Goal: Consume media (video, audio): Consume media (video, audio)

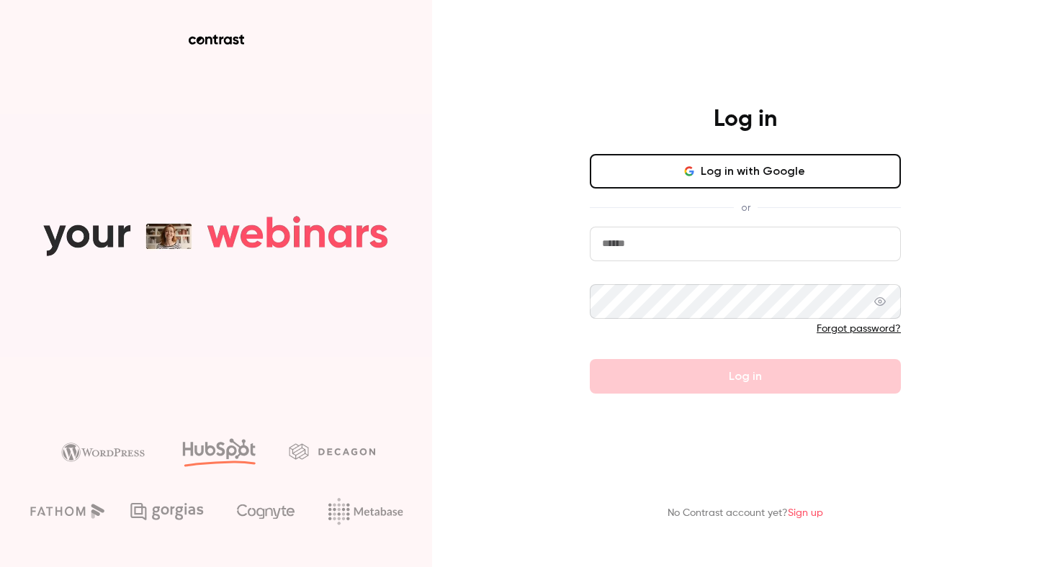
click at [773, 159] on button "Log in with Google" at bounding box center [745, 171] width 311 height 35
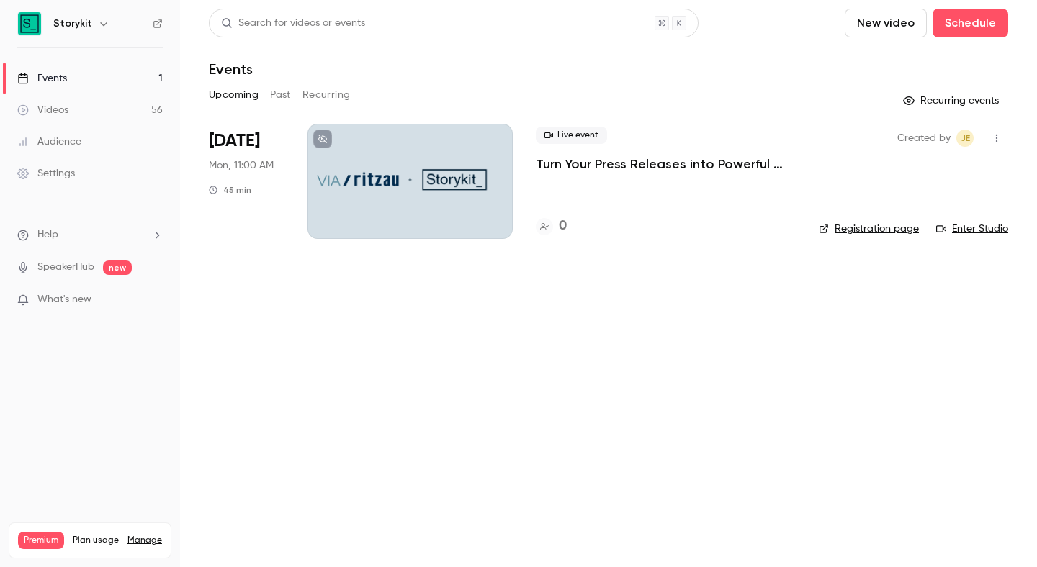
click at [107, 22] on button "button" at bounding box center [103, 23] width 17 height 17
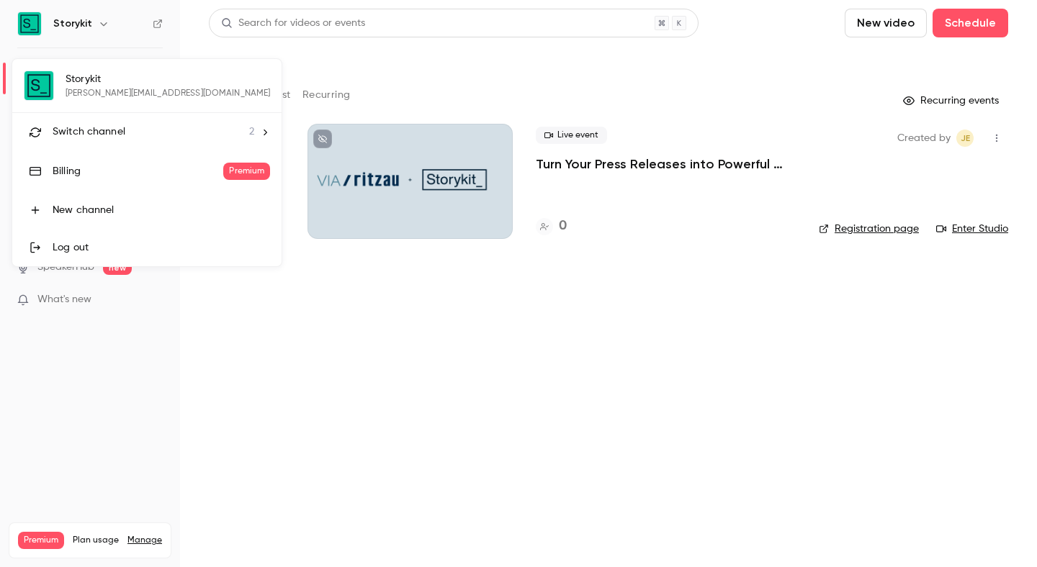
click at [168, 132] on div "Switch channel 2" at bounding box center [154, 132] width 202 height 15
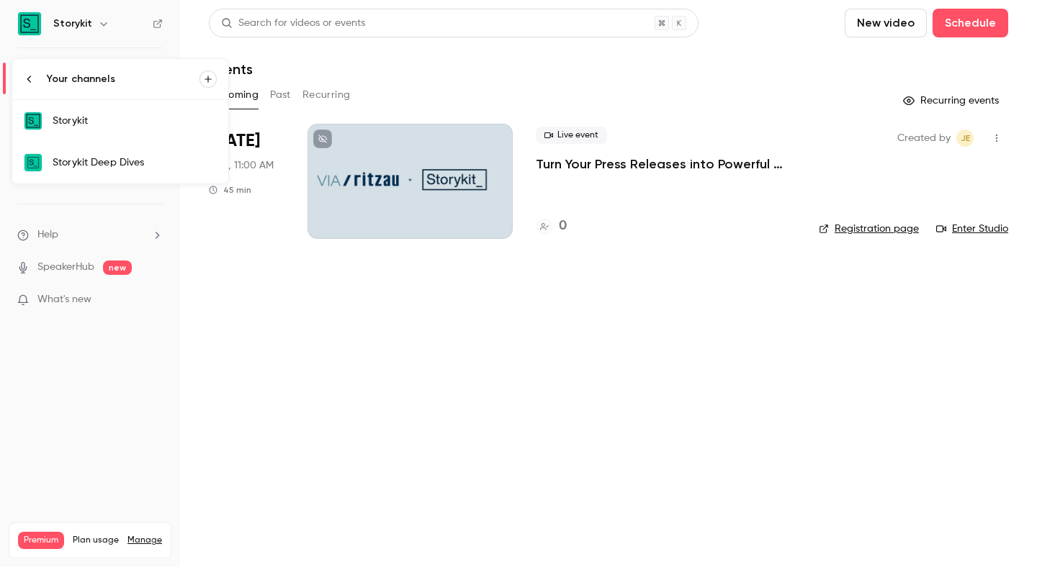
click at [55, 114] on div "Storykit" at bounding box center [135, 121] width 164 height 14
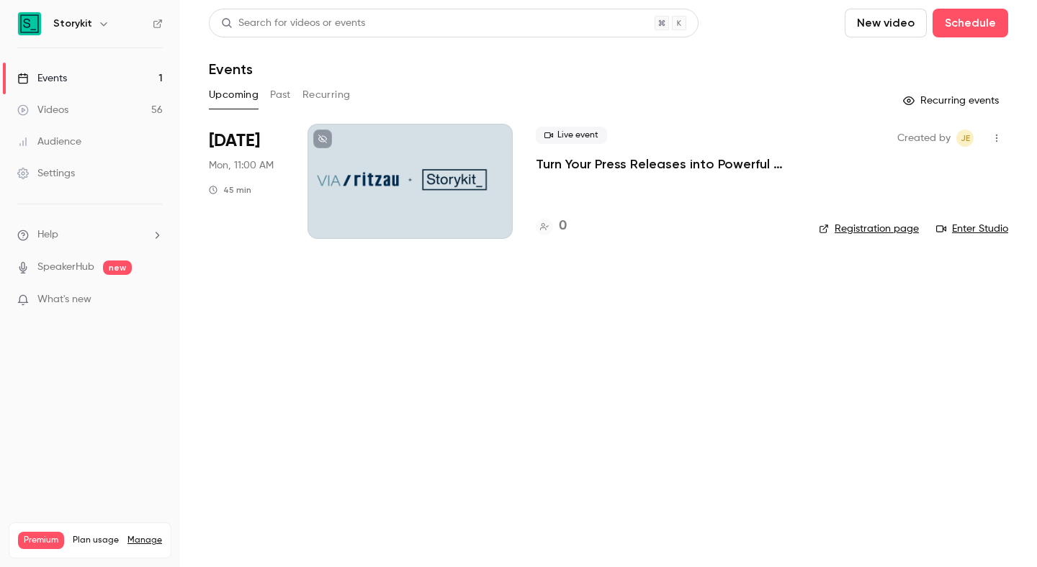
click at [90, 17] on div "Storykit" at bounding box center [97, 23] width 88 height 17
click at [90, 26] on div "Storykit" at bounding box center [97, 23] width 88 height 17
click at [98, 27] on icon "button" at bounding box center [104, 24] width 12 height 12
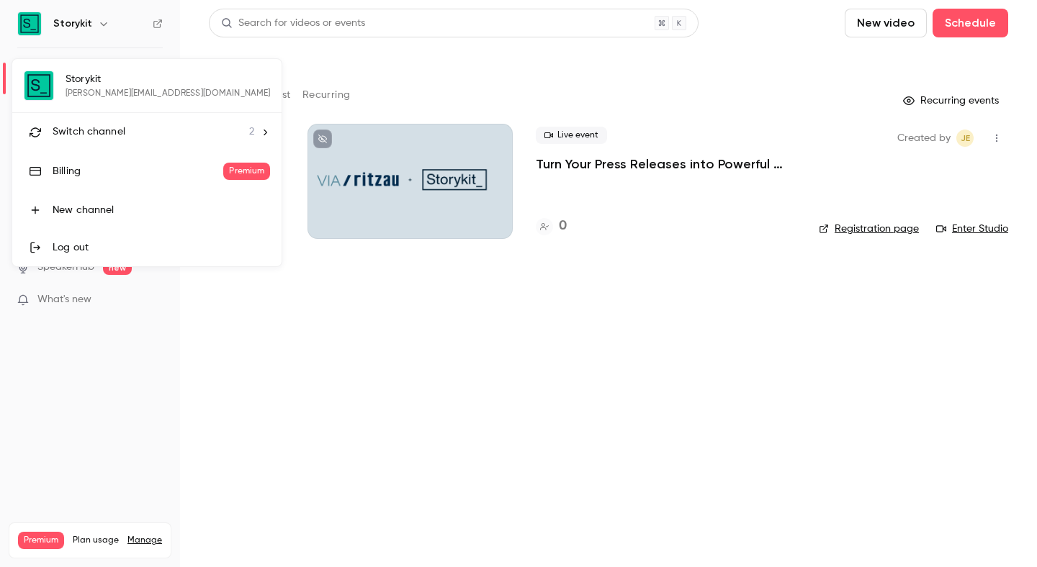
click at [121, 131] on span "Switch channel" at bounding box center [89, 132] width 73 height 15
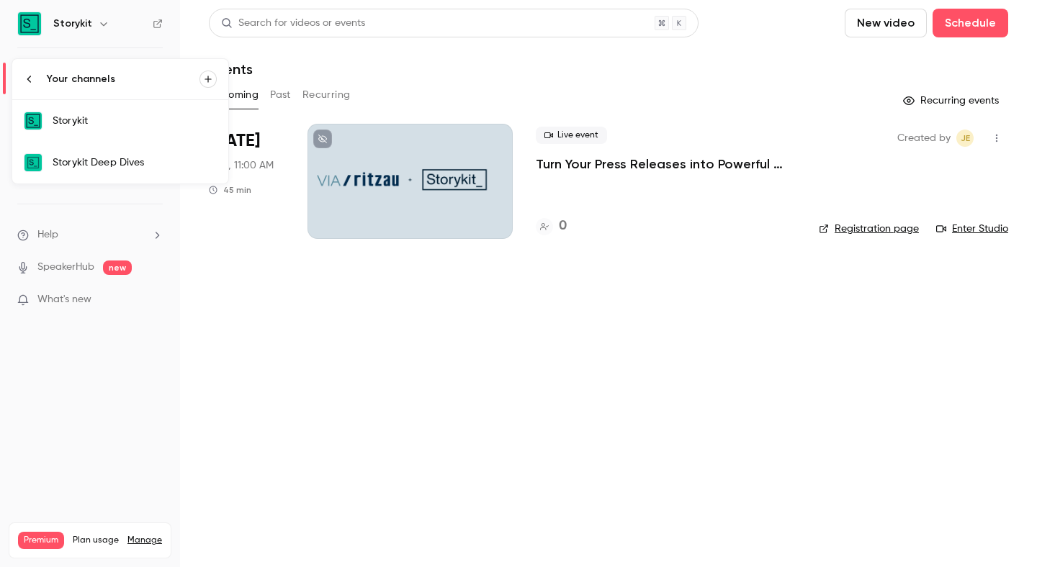
click at [120, 160] on div "Storykit Deep Dives" at bounding box center [135, 162] width 164 height 14
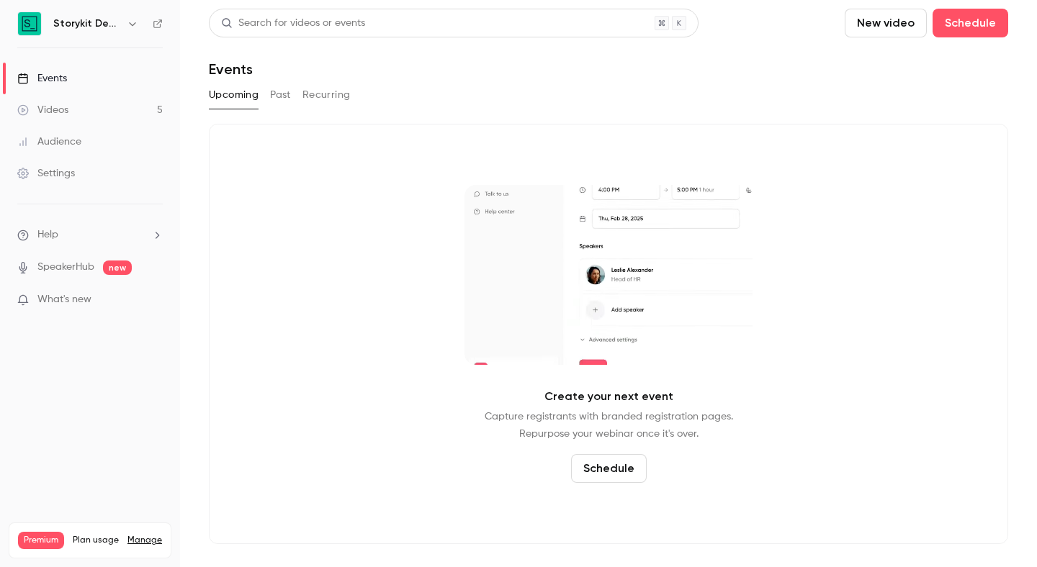
click at [108, 125] on link "Videos 5" at bounding box center [90, 110] width 180 height 32
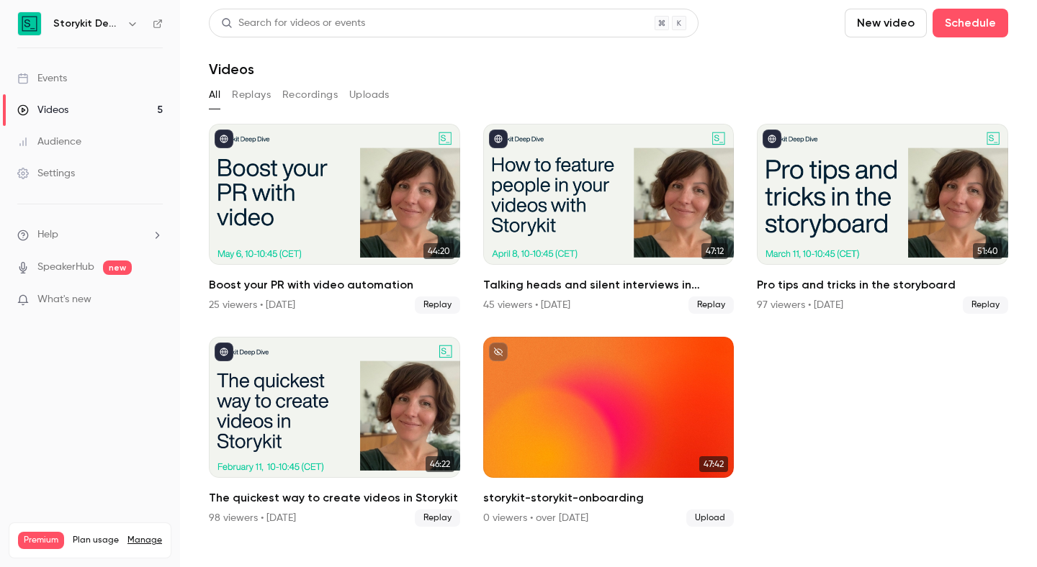
click at [90, 29] on h6 "Storykit Deep Dives" at bounding box center [87, 24] width 68 height 14
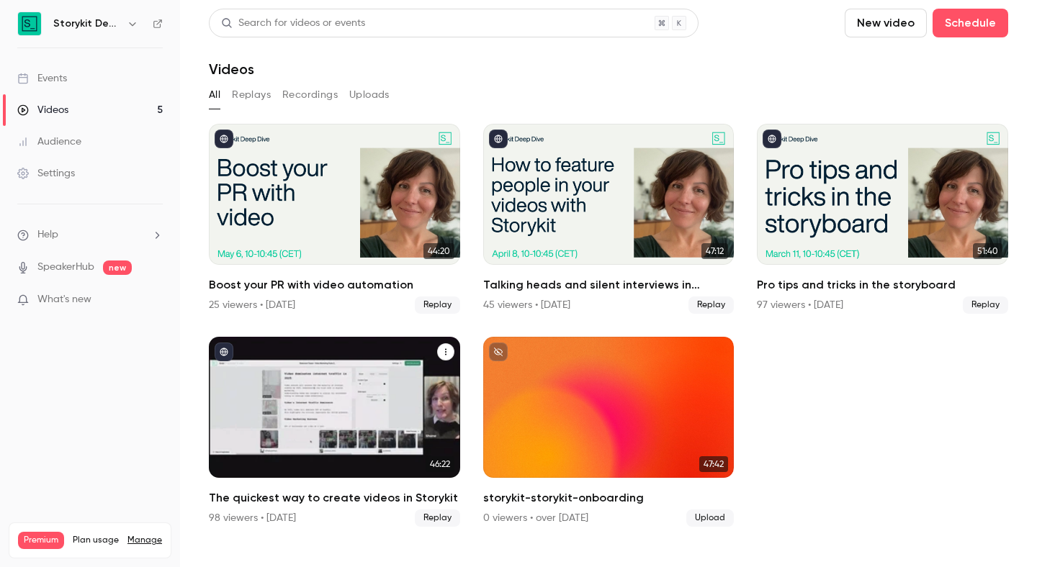
click at [345, 430] on div "The quickest way to create videos in Storykit" at bounding box center [334, 407] width 251 height 141
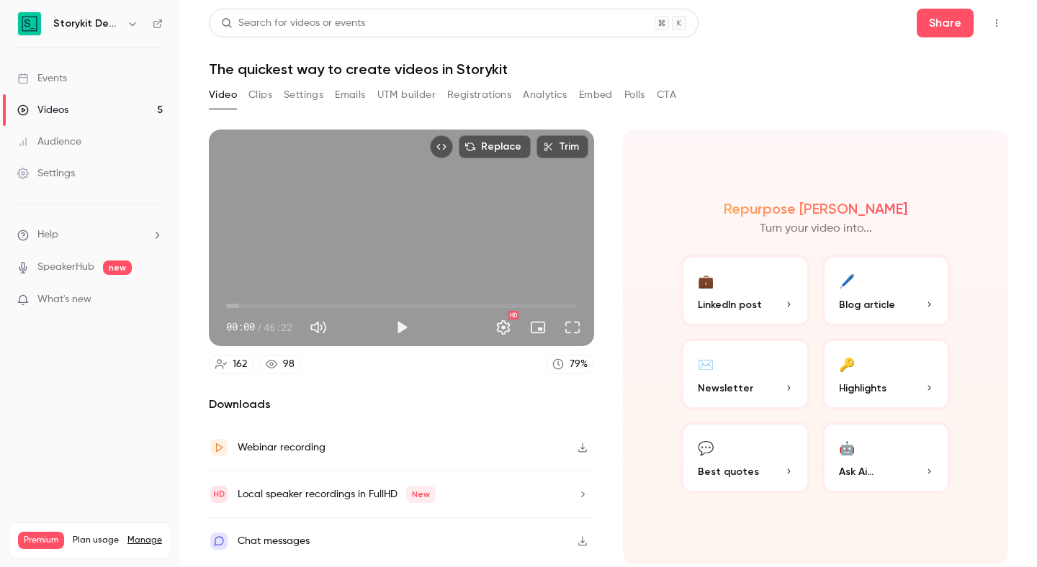
click at [111, 30] on h6 "Storykit Deep Dives" at bounding box center [87, 24] width 68 height 14
click at [127, 19] on icon "button" at bounding box center [133, 24] width 12 height 12
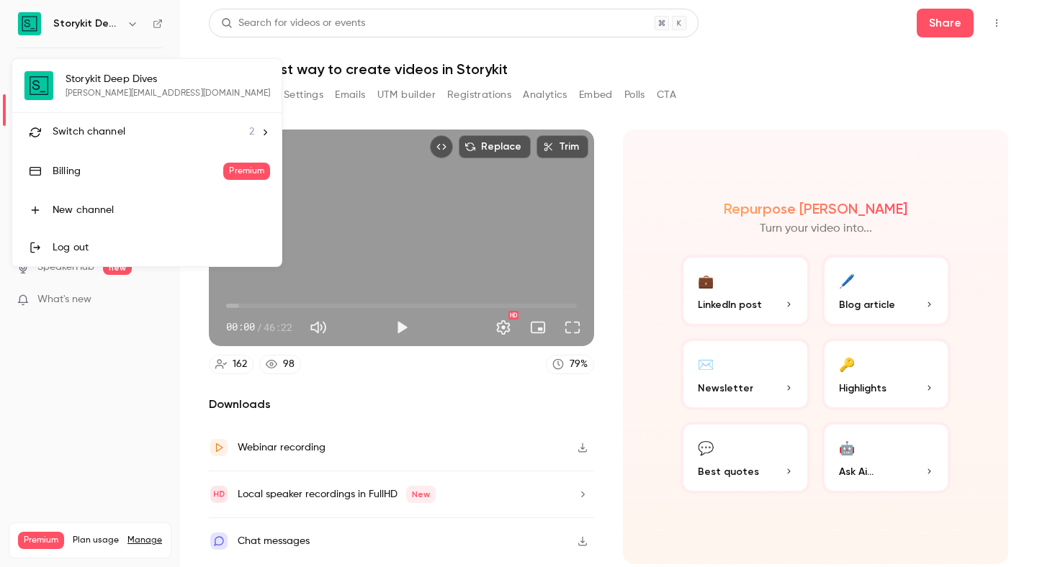
click at [146, 125] on div "Switch channel 2" at bounding box center [154, 132] width 202 height 15
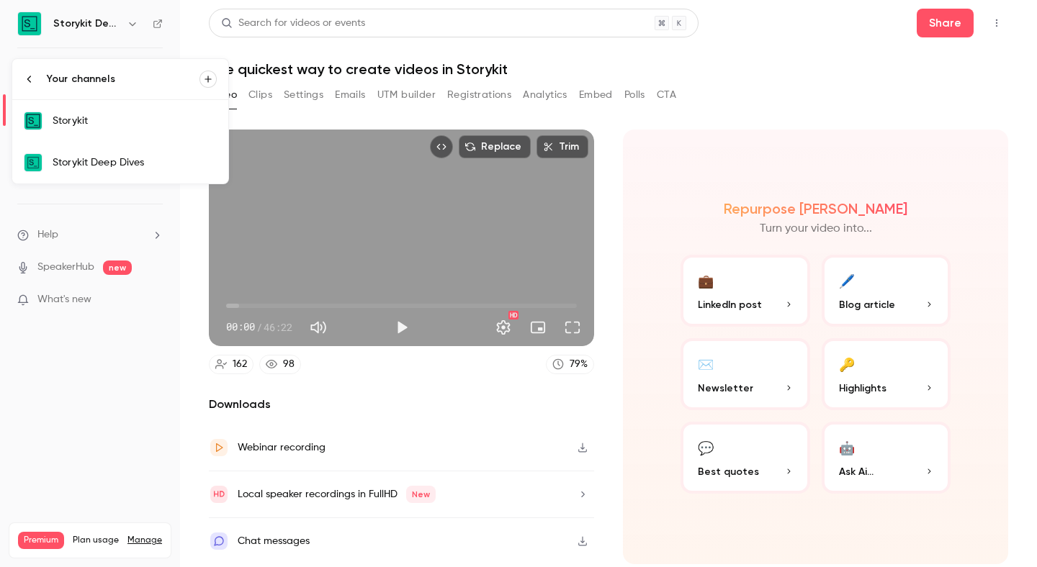
click at [129, 132] on link "Storykit" at bounding box center [120, 121] width 216 height 42
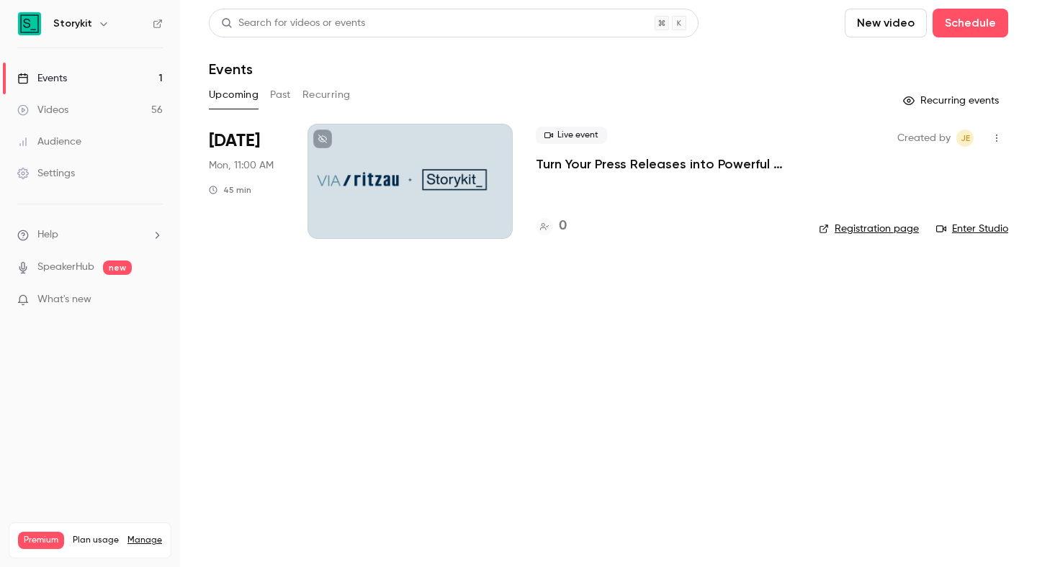
click at [274, 89] on button "Past" at bounding box center [280, 95] width 21 height 23
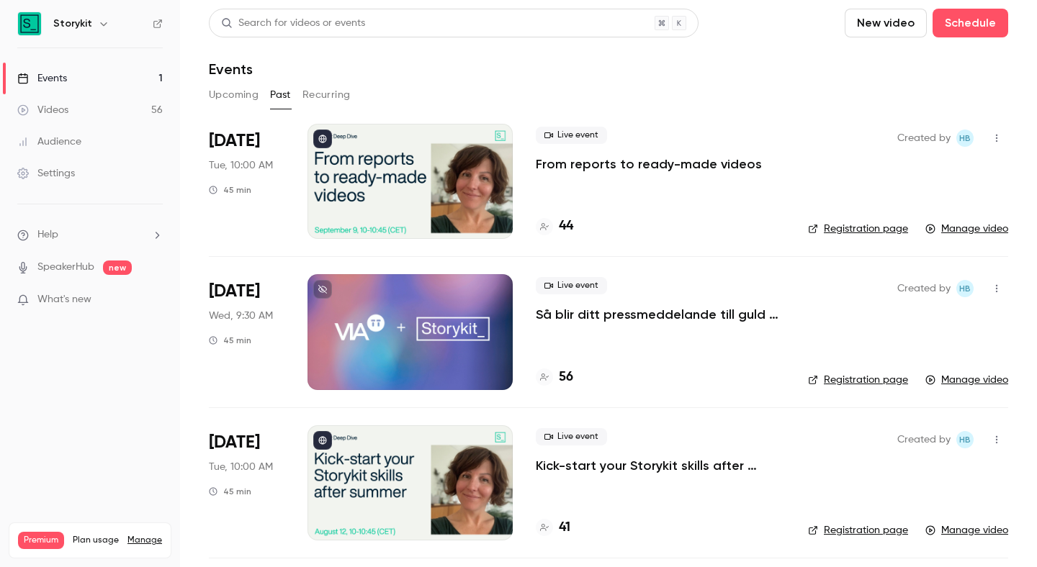
scroll to position [303, 0]
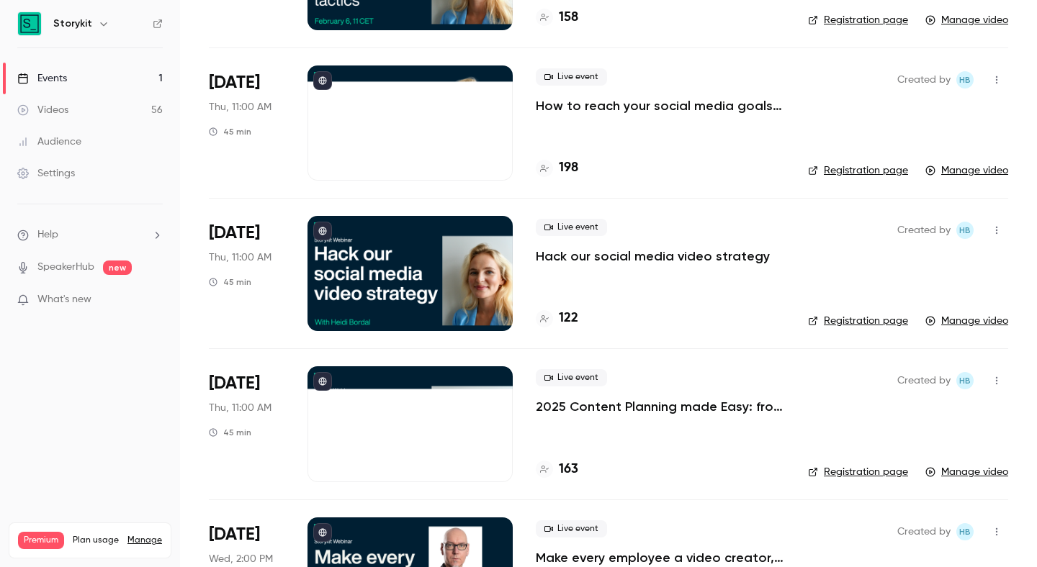
scroll to position [2338, 0]
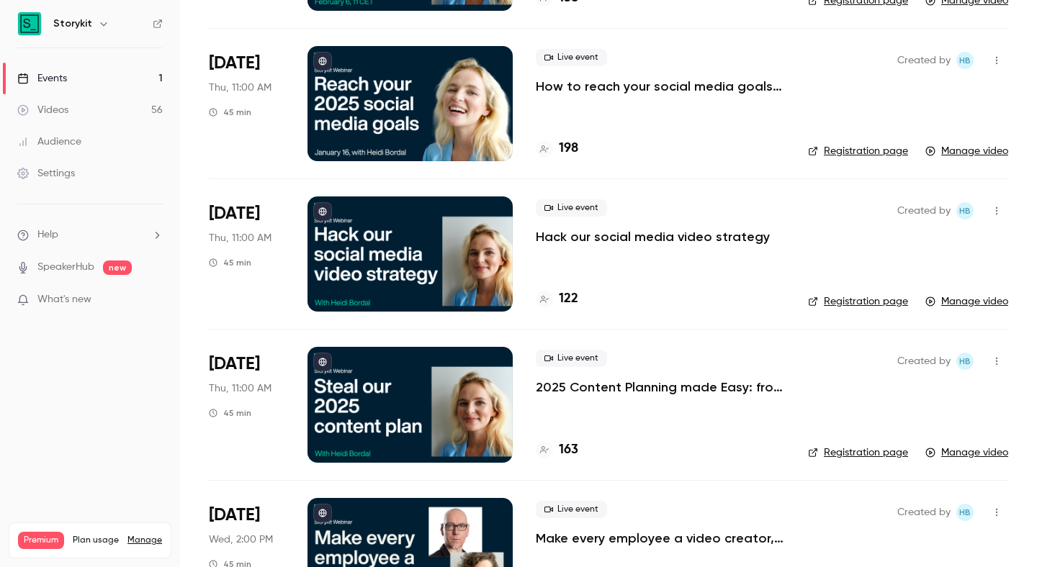
click at [78, 27] on h6 "Storykit" at bounding box center [72, 24] width 39 height 14
click at [103, 20] on icon "button" at bounding box center [104, 24] width 12 height 12
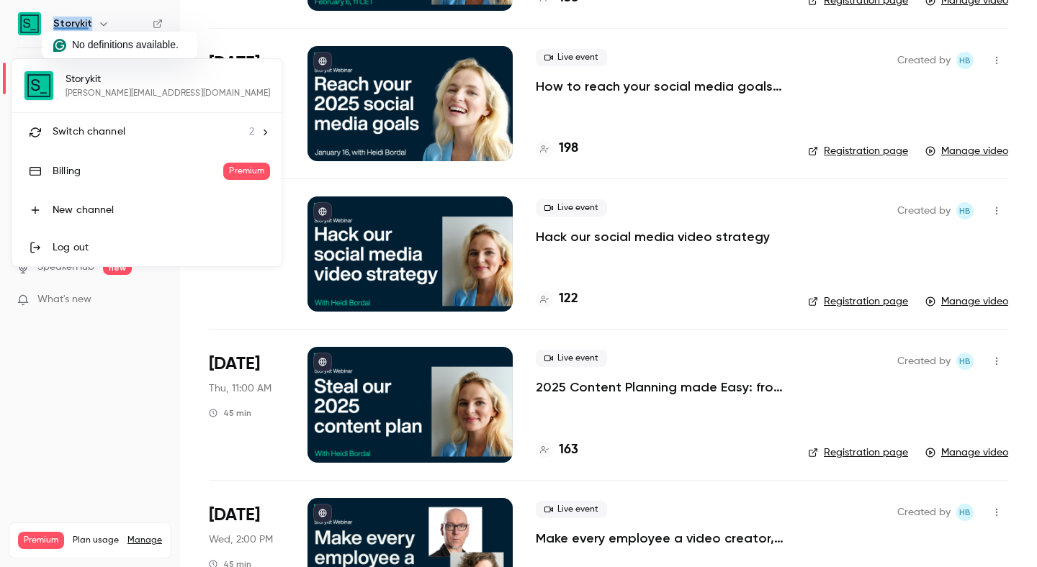
click at [134, 132] on div "Switch channel 2" at bounding box center [154, 132] width 202 height 15
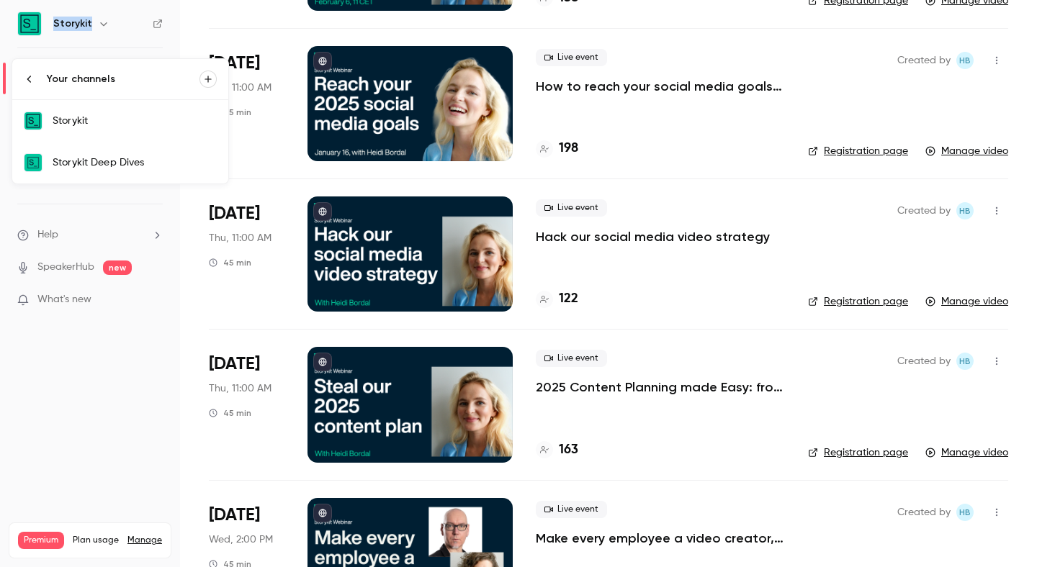
click at [81, 158] on div "Storykit Deep Dives" at bounding box center [135, 162] width 164 height 14
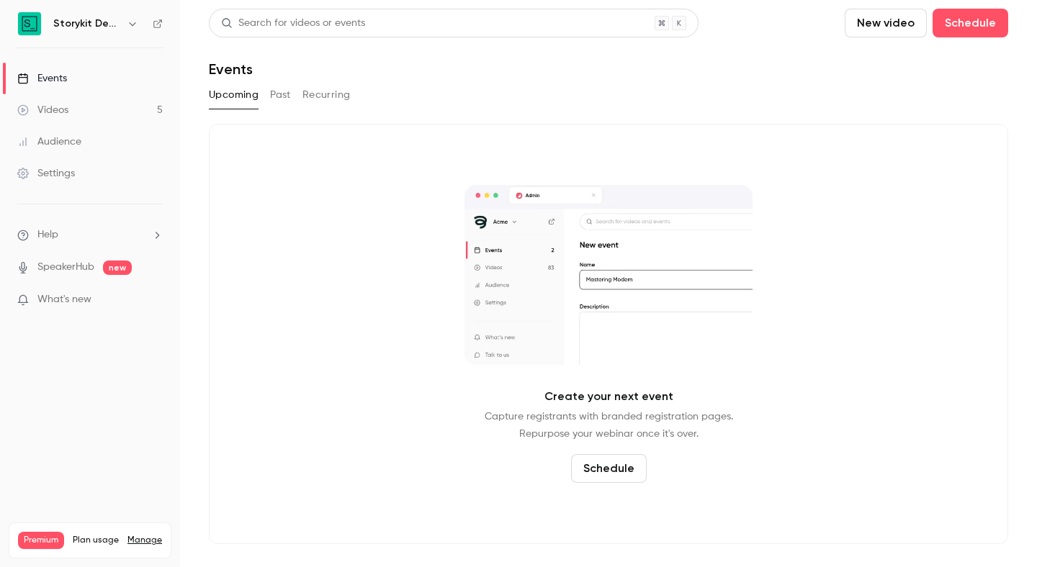
click at [288, 91] on button "Past" at bounding box center [280, 95] width 21 height 23
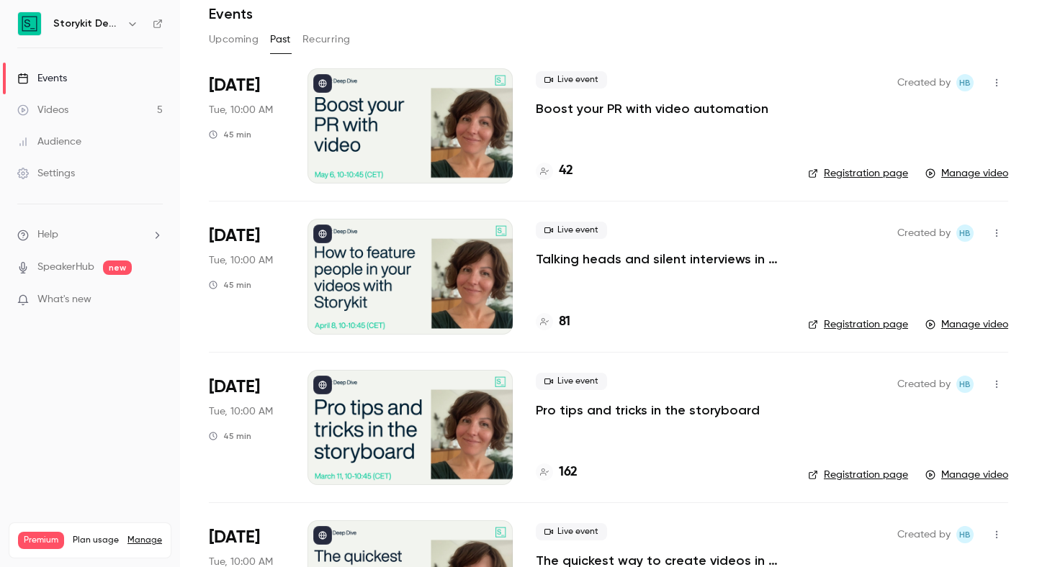
scroll to position [451, 0]
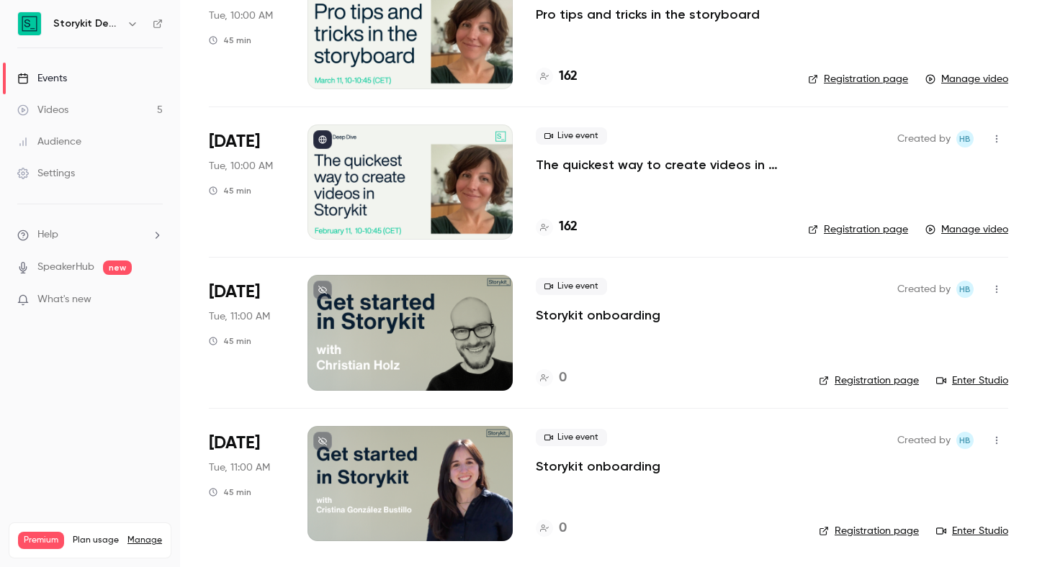
click at [645, 157] on p "The quickest way to create videos in Storykit" at bounding box center [660, 164] width 249 height 17
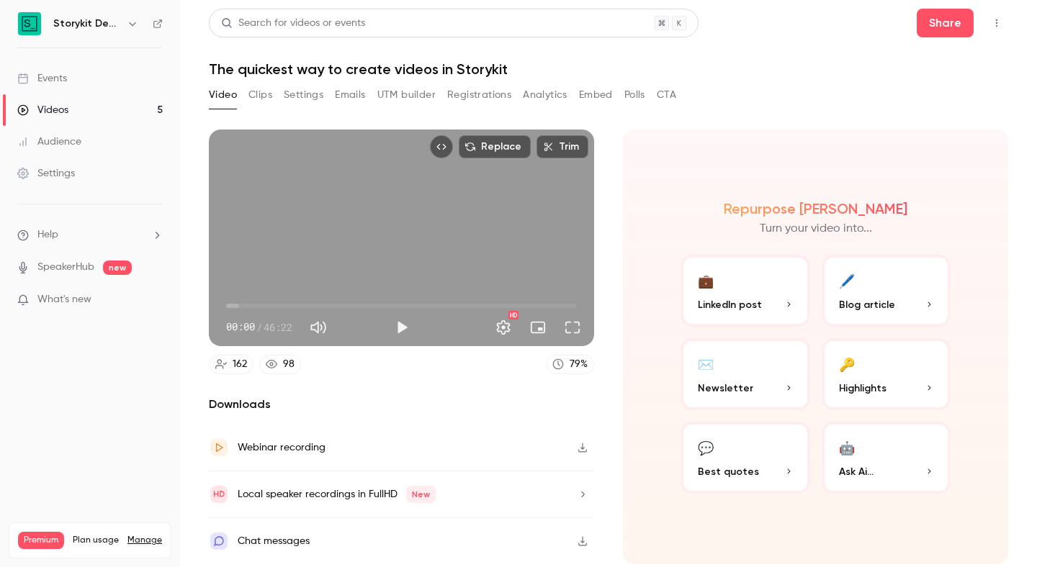
click at [117, 24] on h6 "Storykit Deep Dives" at bounding box center [87, 24] width 68 height 14
click at [101, 24] on h6 "Storykit Deep Dives" at bounding box center [87, 24] width 68 height 14
click at [127, 22] on icon "button" at bounding box center [133, 24] width 12 height 12
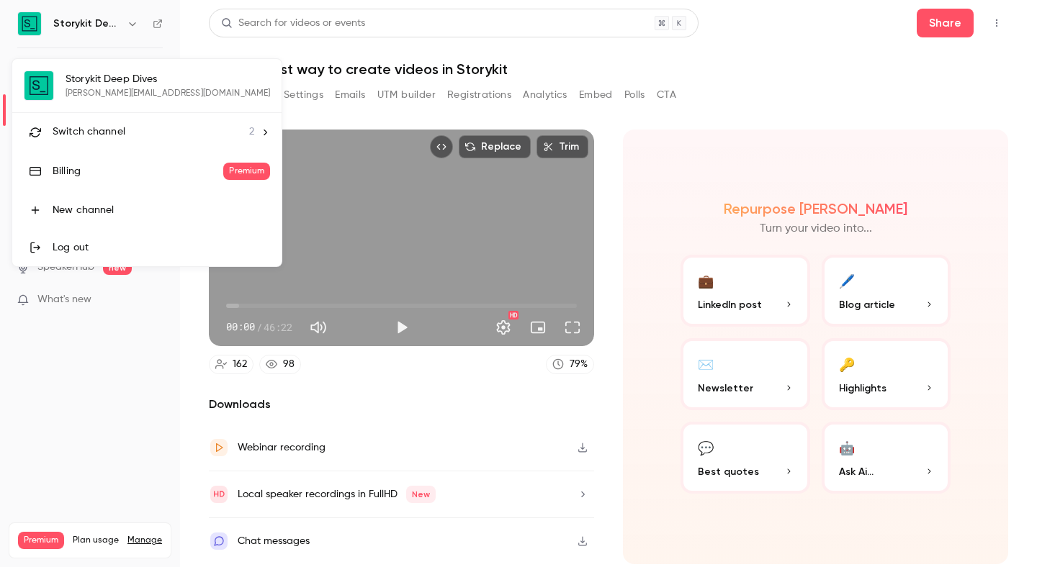
click at [121, 132] on span "Switch channel" at bounding box center [89, 132] width 73 height 15
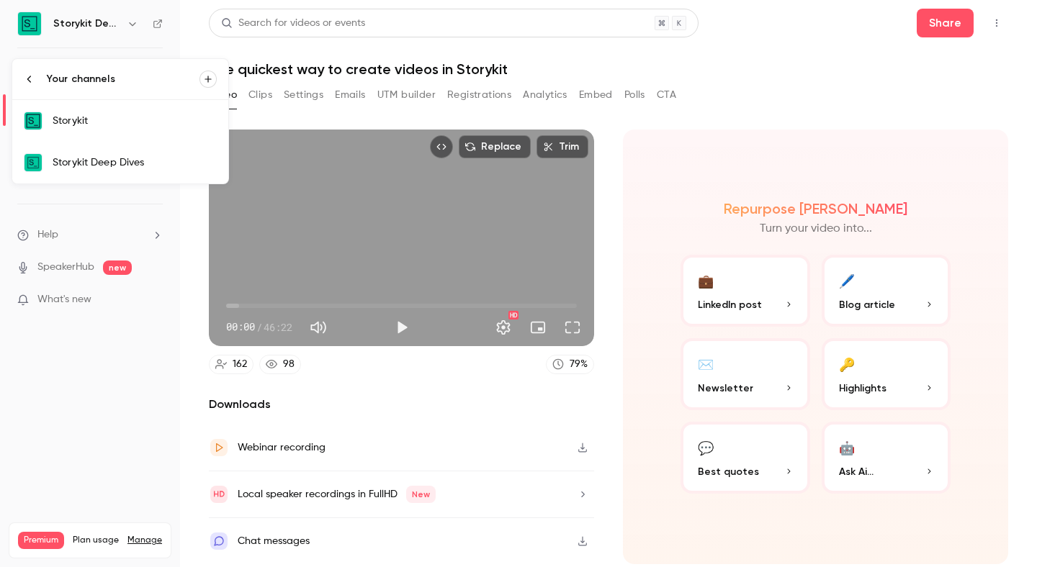
click at [139, 120] on div "Storykit" at bounding box center [135, 121] width 164 height 14
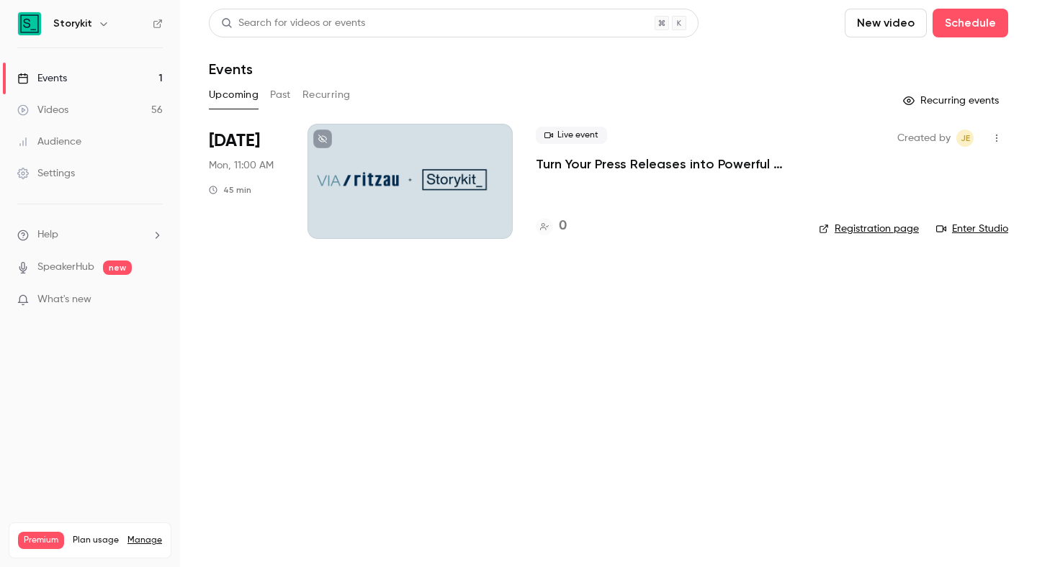
click at [284, 96] on button "Past" at bounding box center [280, 95] width 21 height 23
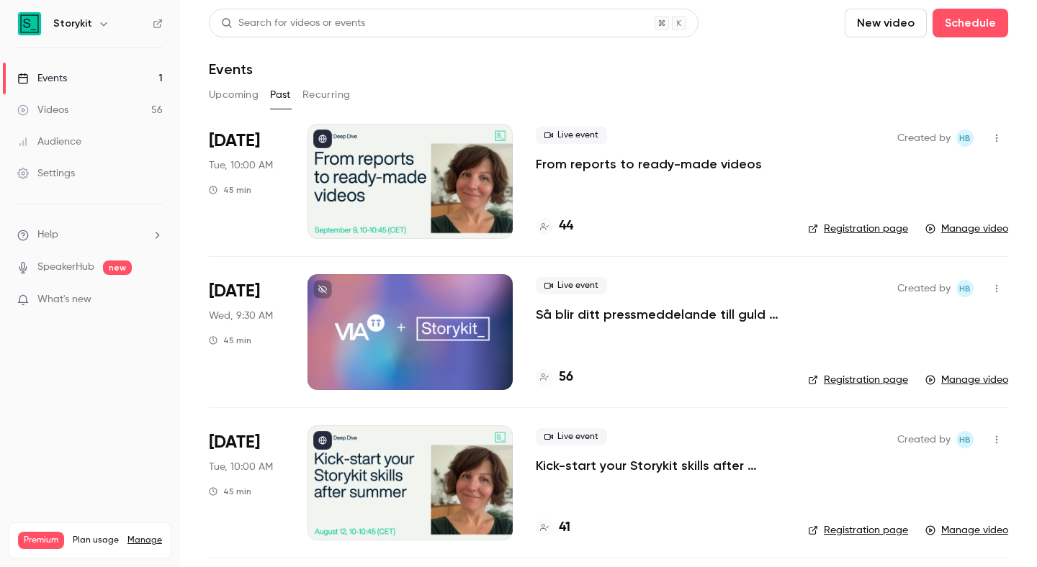
click at [389, 185] on div at bounding box center [409, 181] width 205 height 115
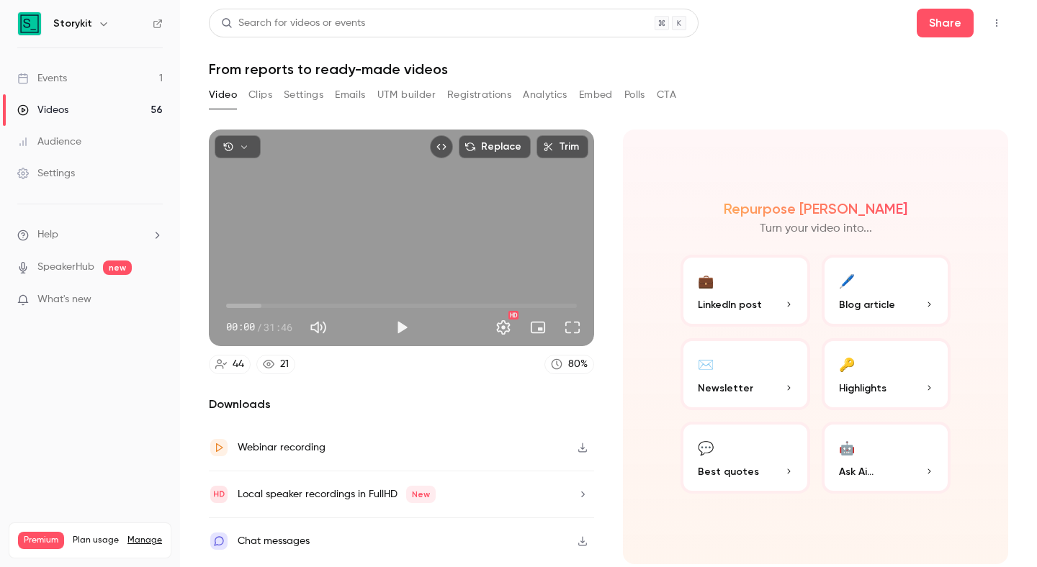
click at [99, 76] on link "Events 1" at bounding box center [90, 79] width 180 height 32
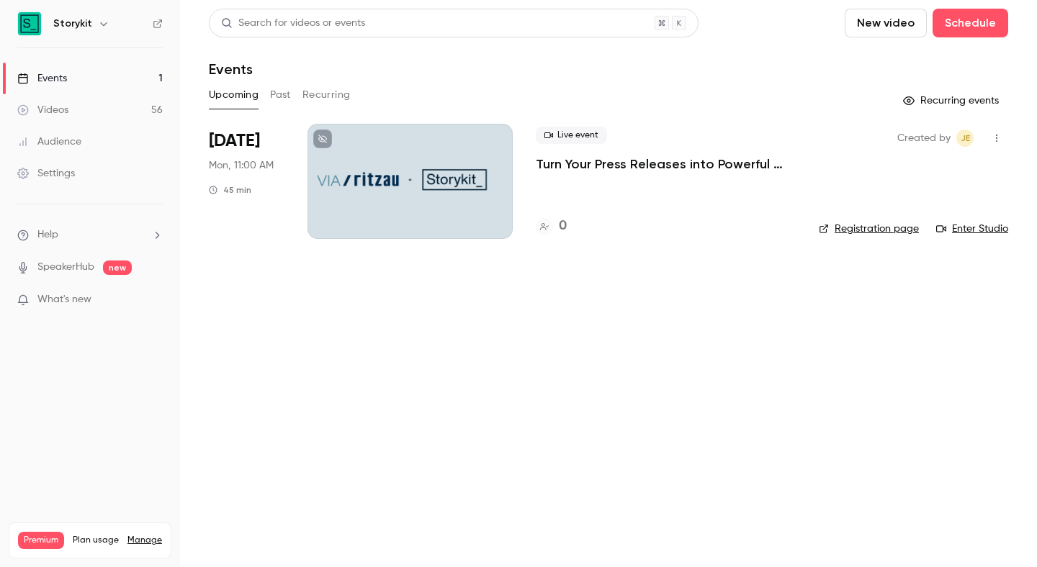
click at [109, 101] on link "Videos 56" at bounding box center [90, 110] width 180 height 32
